Goal: Use online tool/utility: Utilize a website feature to perform a specific function

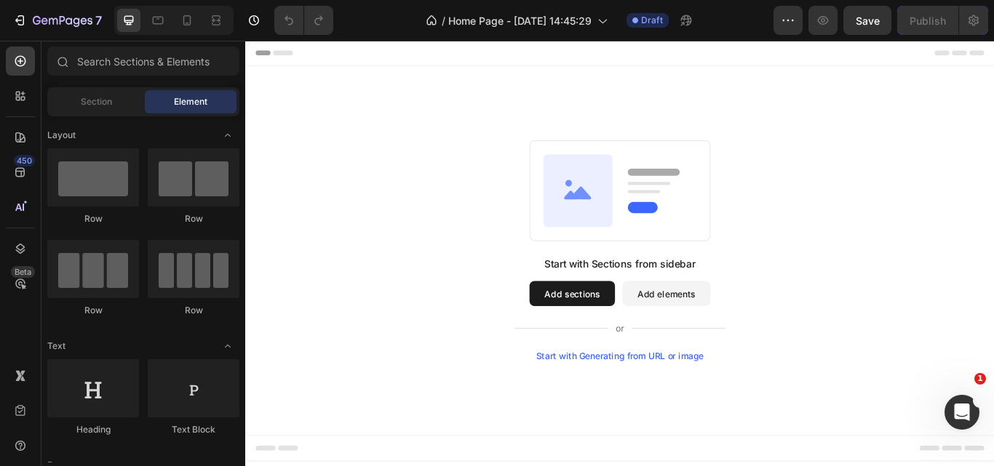
click at [652, 406] on div "Start with Generating from URL or image" at bounding box center [682, 409] width 196 height 12
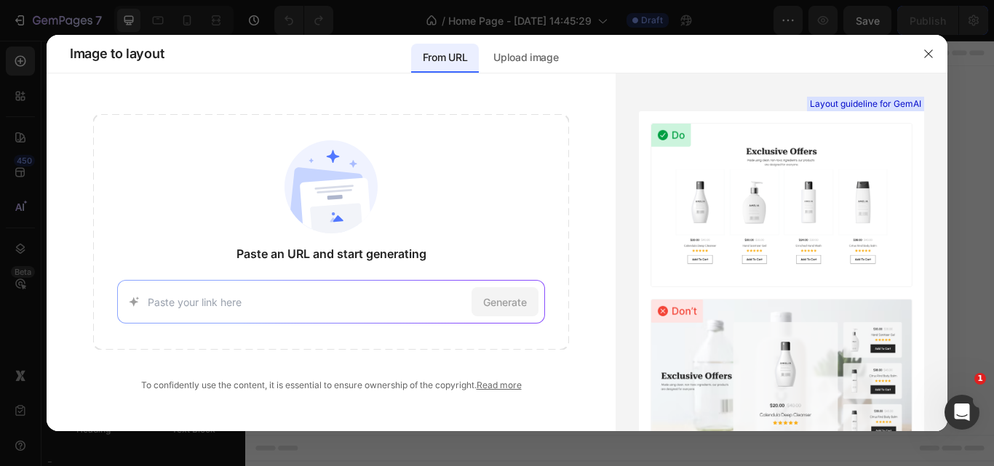
drag, startPoint x: 281, startPoint y: 311, endPoint x: 228, endPoint y: 300, distance: 53.5
click at [228, 300] on input at bounding box center [307, 302] width 319 height 15
paste input "[URL][DOMAIN_NAME]"
type input "[URL][DOMAIN_NAME]"
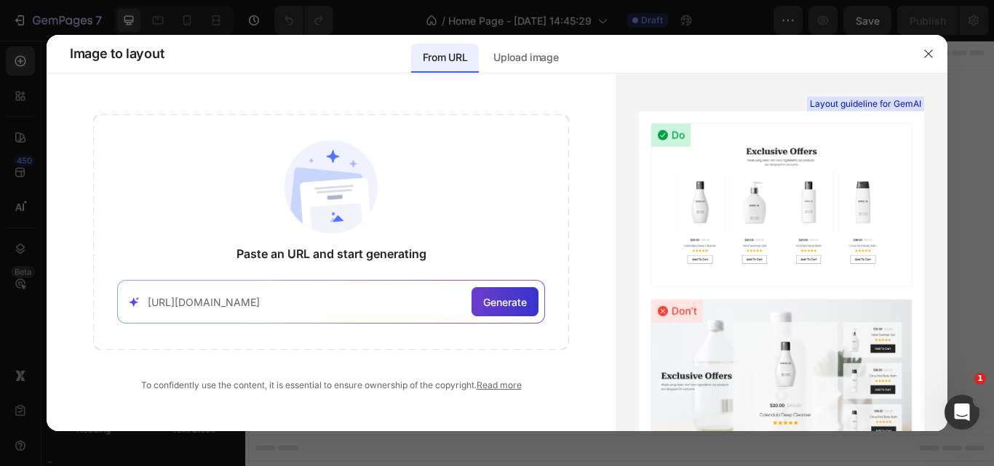
click at [478, 308] on div "Generate" at bounding box center [504, 301] width 67 height 29
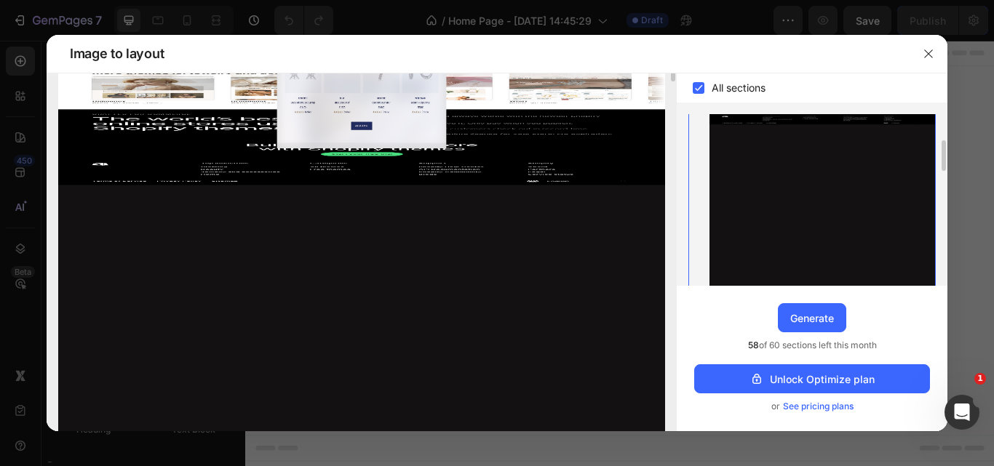
scroll to position [0, 0]
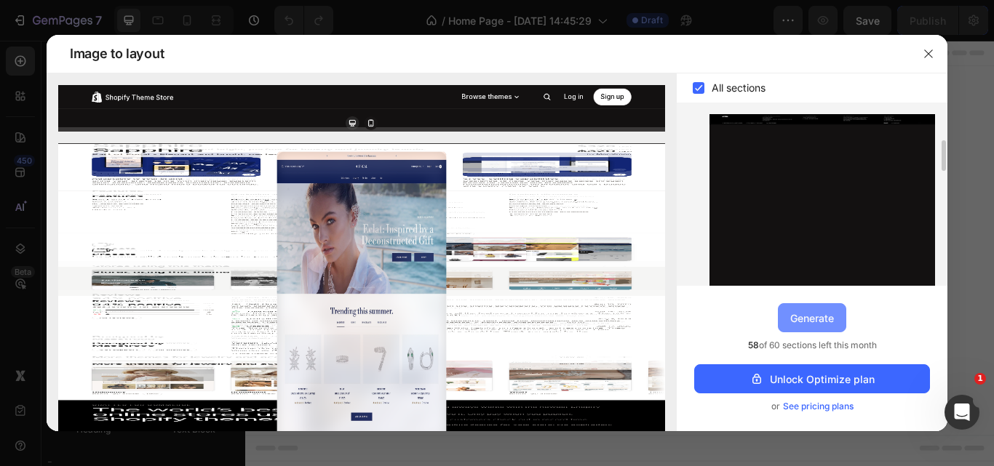
click at [826, 321] on div "Generate" at bounding box center [812, 318] width 44 height 15
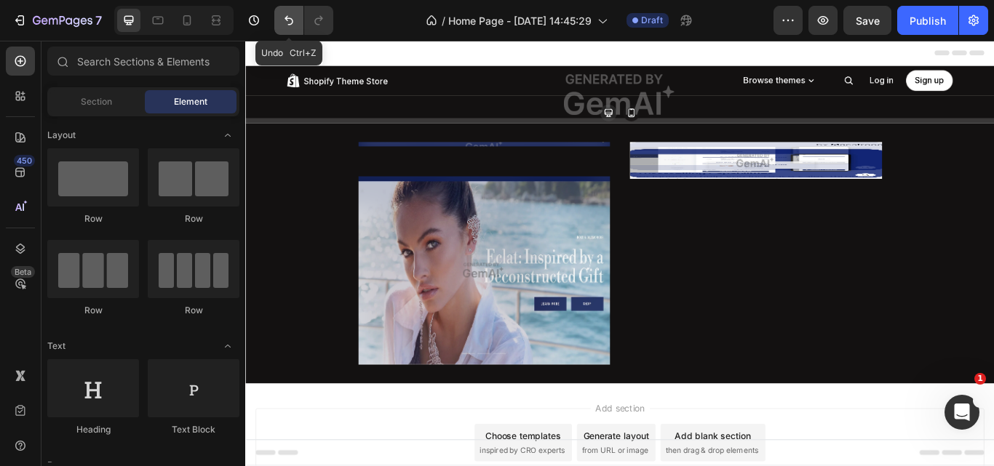
click at [291, 21] on icon "Undo/Redo" at bounding box center [288, 20] width 15 height 15
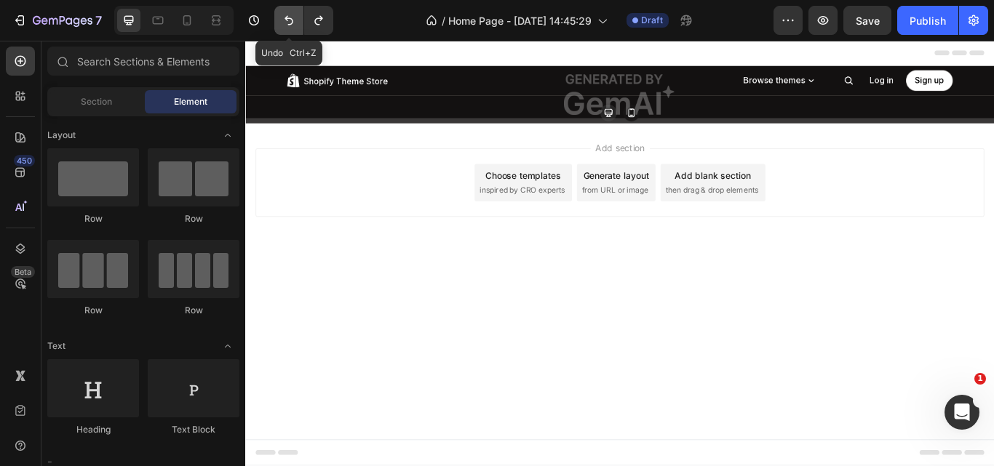
click at [287, 11] on button "Undo/Redo" at bounding box center [288, 20] width 29 height 29
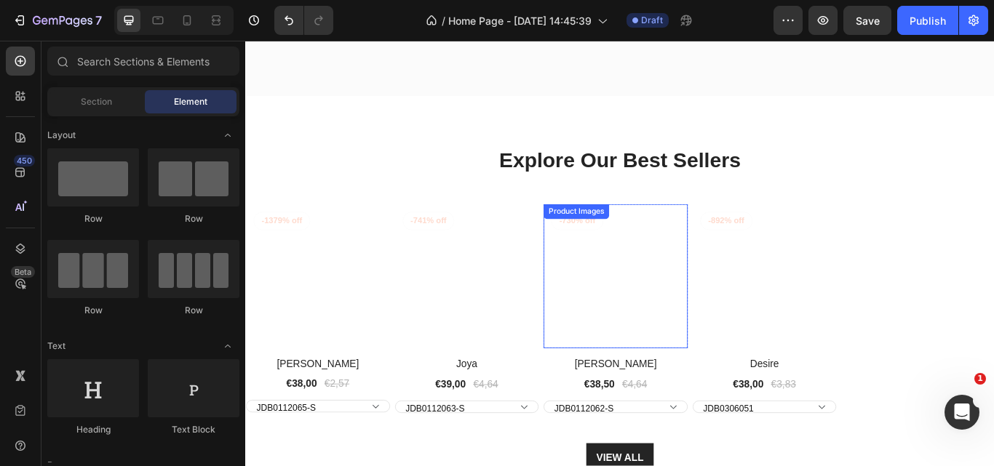
scroll to position [800, 0]
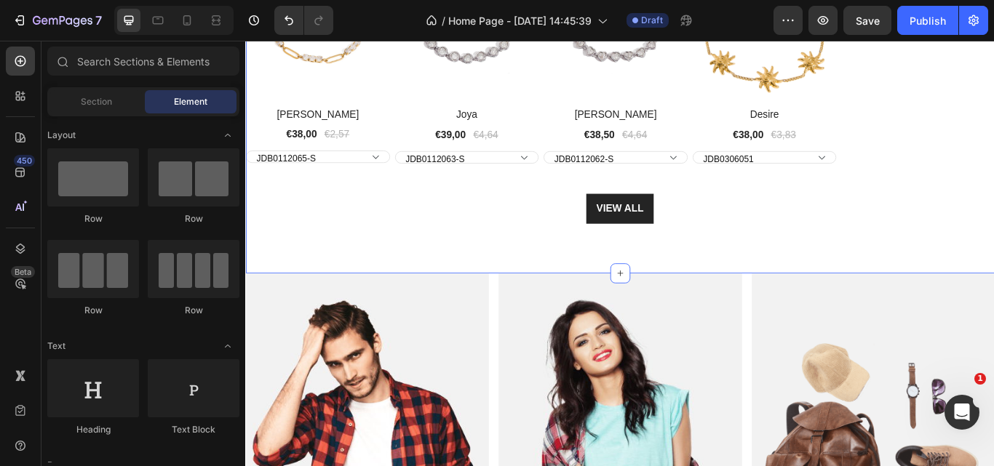
click at [514, 301] on div "Explore Our Best Sellers Heading Row Product Images -1379% off Product Badge Ro…" at bounding box center [681, 64] width 873 height 499
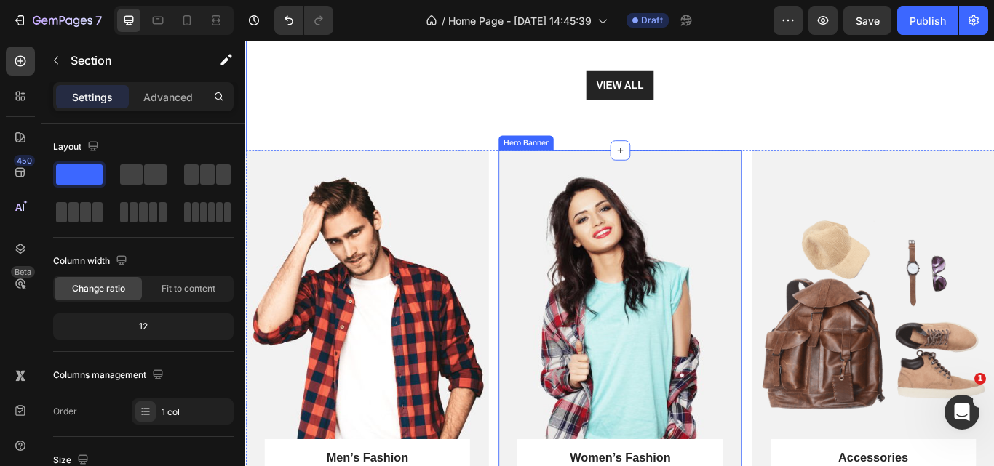
scroll to position [946, 0]
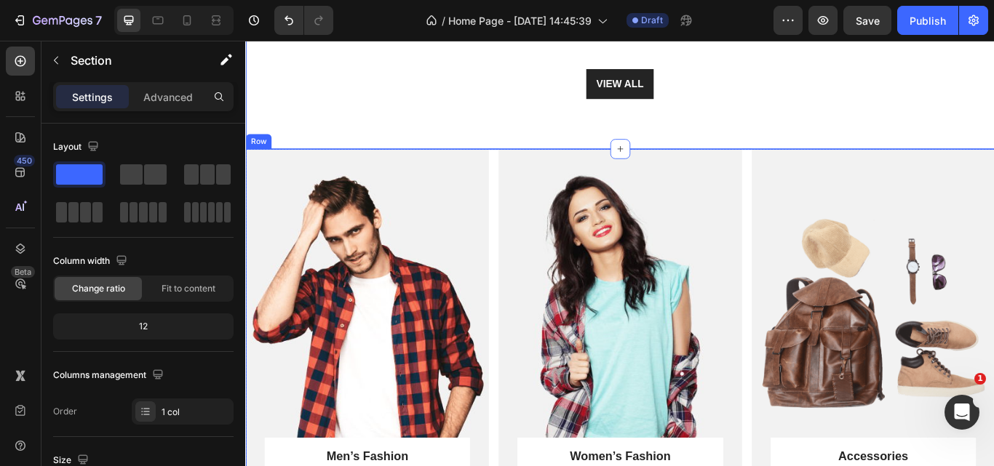
click at [533, 372] on div "Men’s Fashion Heading SHOP NOW Text block Row Row Hero Banner Women’s Fashion H…" at bounding box center [681, 380] width 873 height 426
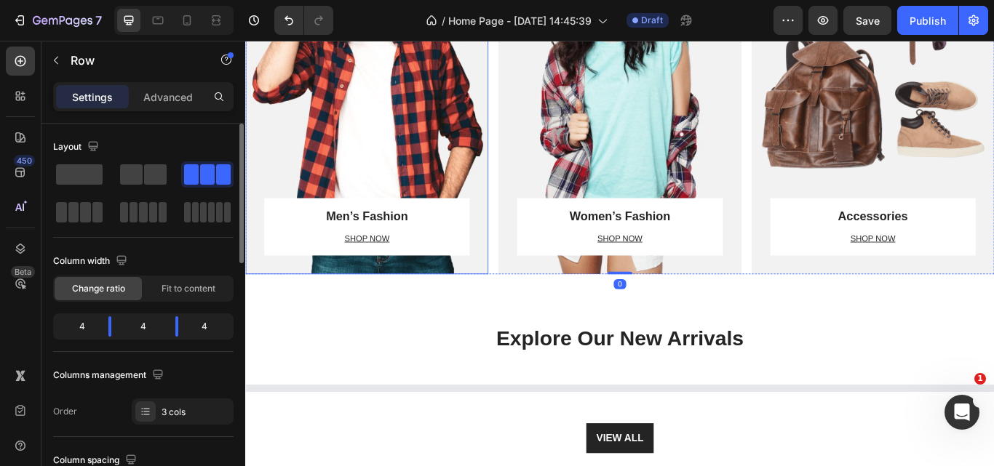
scroll to position [786, 0]
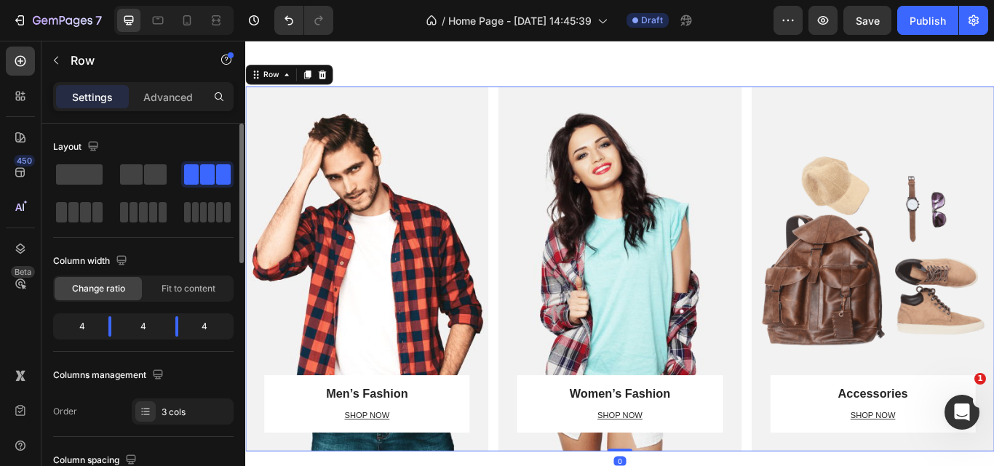
click at [78, 221] on span at bounding box center [73, 212] width 11 height 20
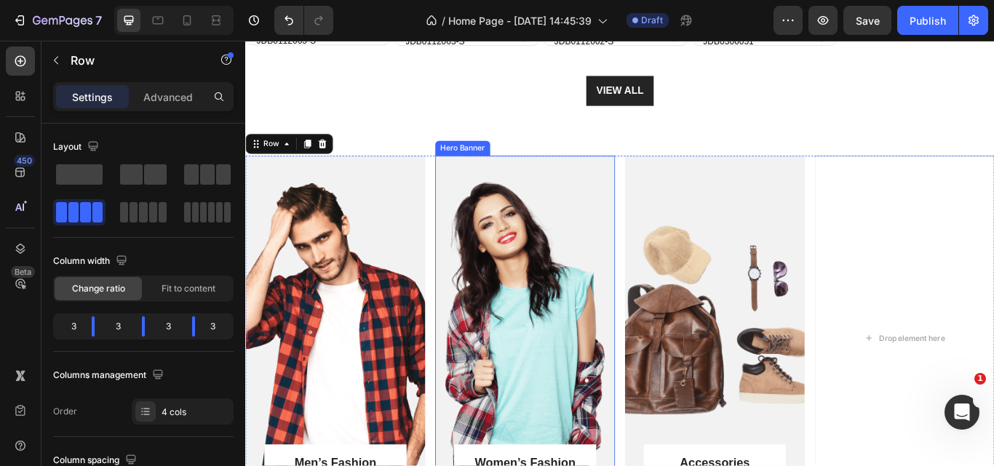
scroll to position [1004, 0]
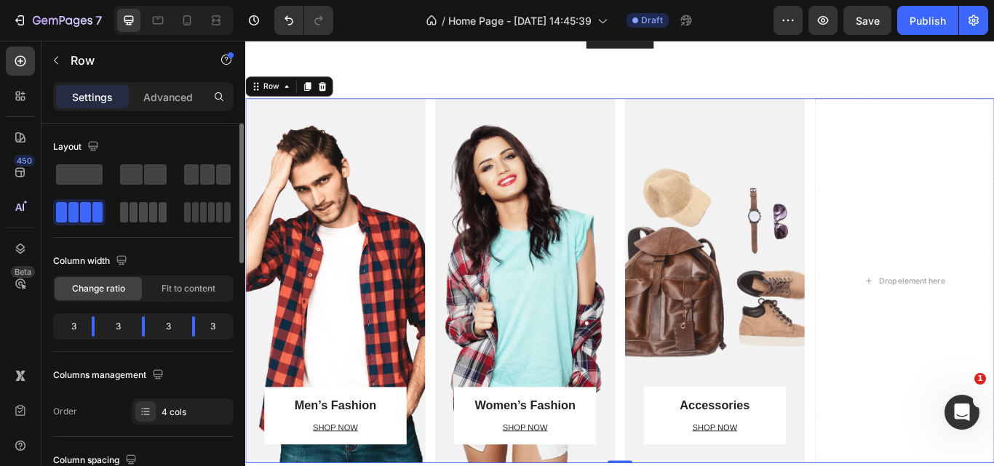
click at [158, 203] on div at bounding box center [143, 212] width 47 height 20
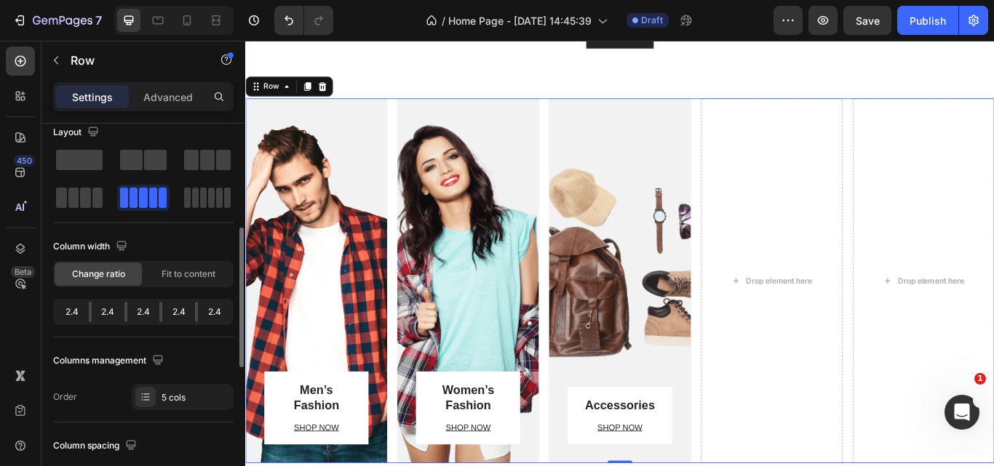
scroll to position [0, 0]
